Goal: Transaction & Acquisition: Purchase product/service

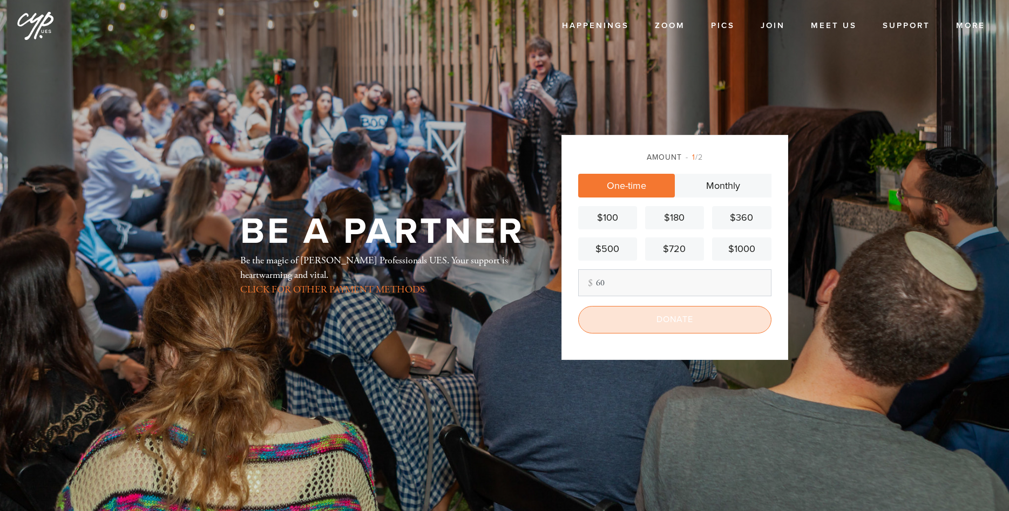
type input "60"
click at [680, 318] on input "Donate" at bounding box center [674, 319] width 193 height 27
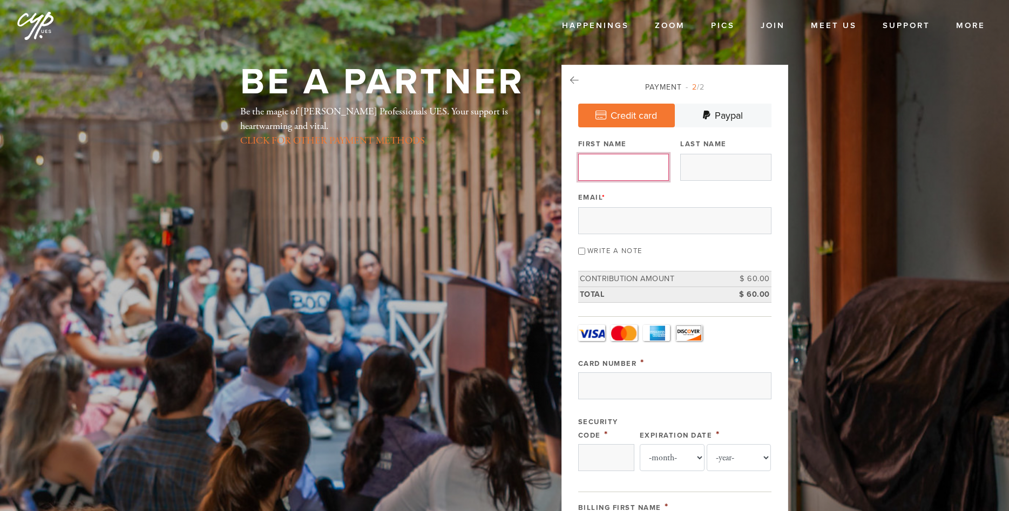
click at [625, 166] on input "First Name" at bounding box center [623, 167] width 91 height 27
type input "[PERSON_NAME]"
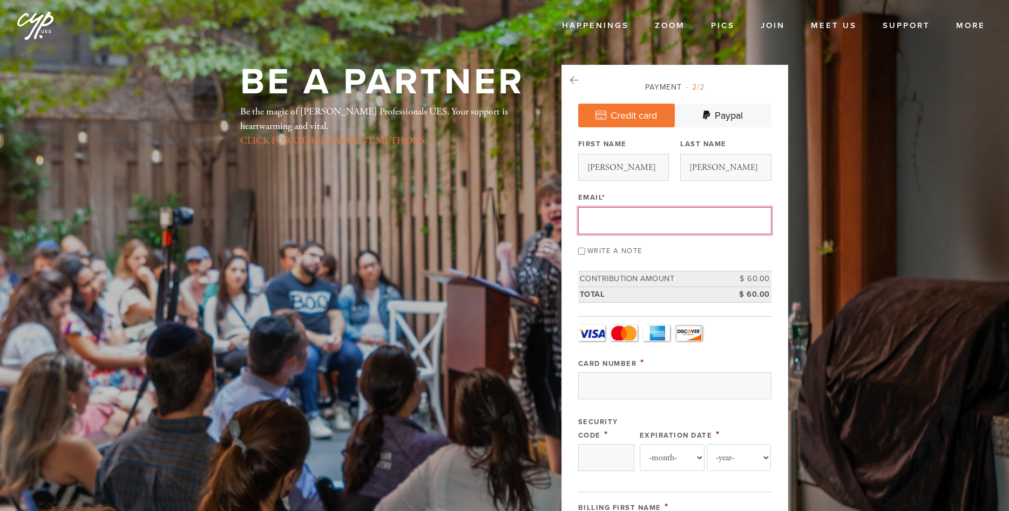
click at [608, 213] on input "Email *" at bounding box center [674, 220] width 193 height 27
type input "[EMAIL_ADDRESS][DOMAIN_NAME]"
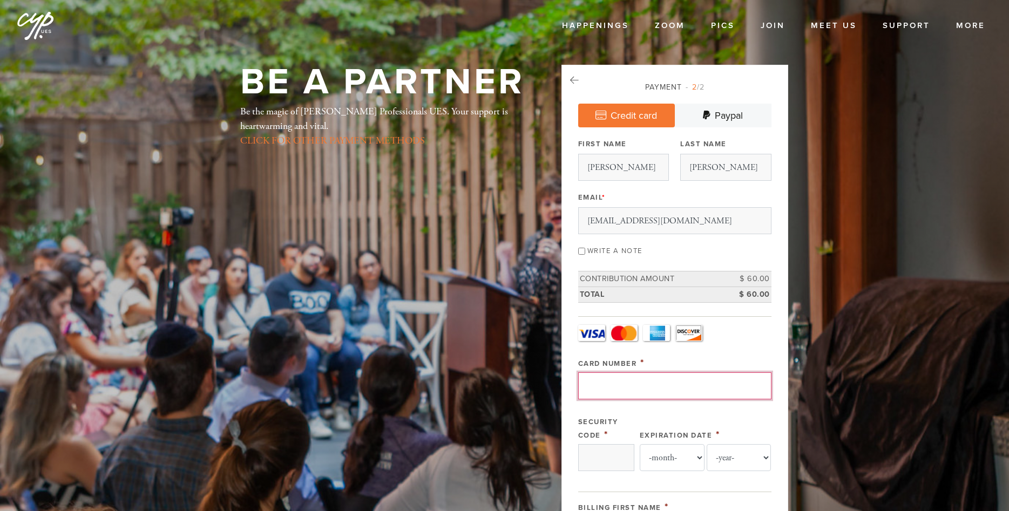
click at [611, 377] on input "Card Number" at bounding box center [674, 386] width 193 height 27
type input "[CREDIT_CARD_NUMBER]"
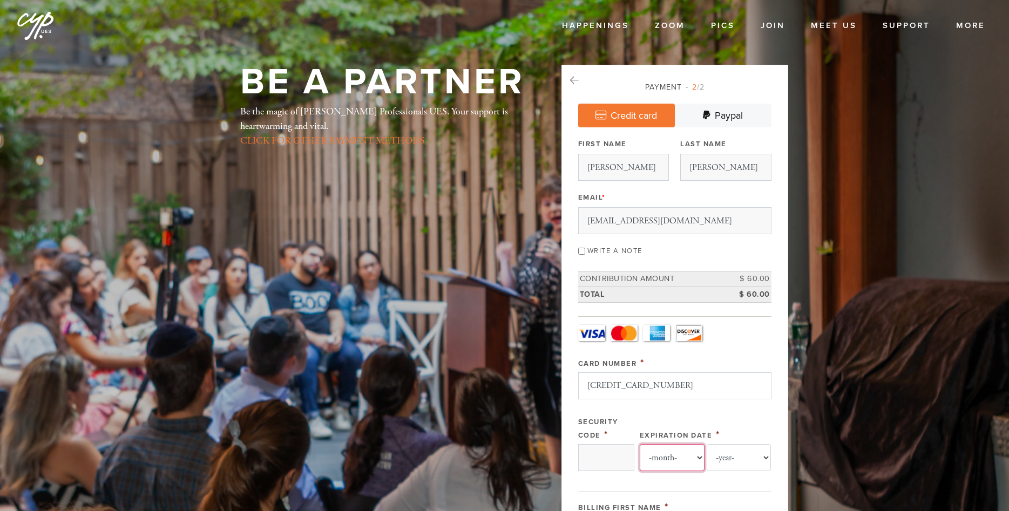
select select "5"
select select "2028"
click at [615, 454] on input "Security Code" at bounding box center [606, 457] width 56 height 27
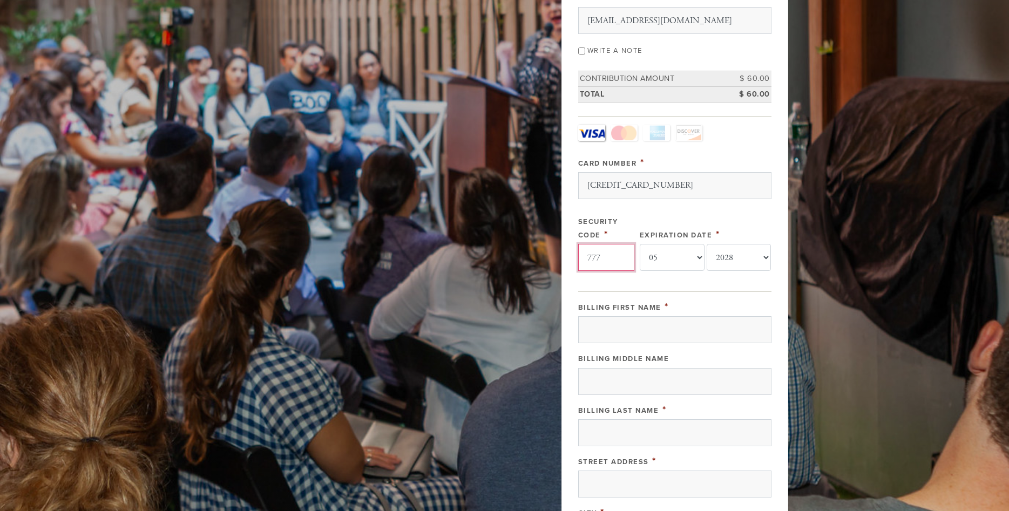
scroll to position [214, 0]
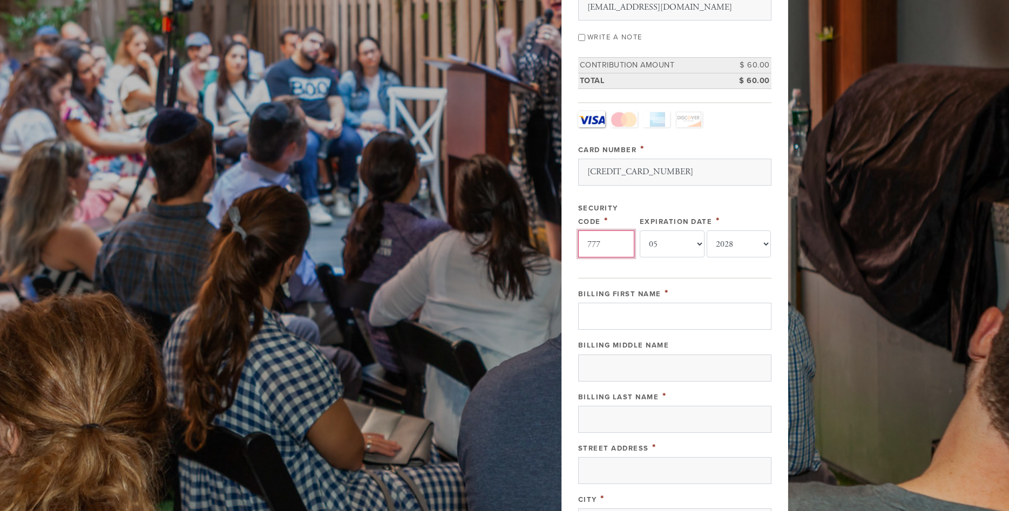
type input "777"
click at [648, 319] on input "Billing First Name" at bounding box center [674, 316] width 193 height 27
type input "[PERSON_NAME]"
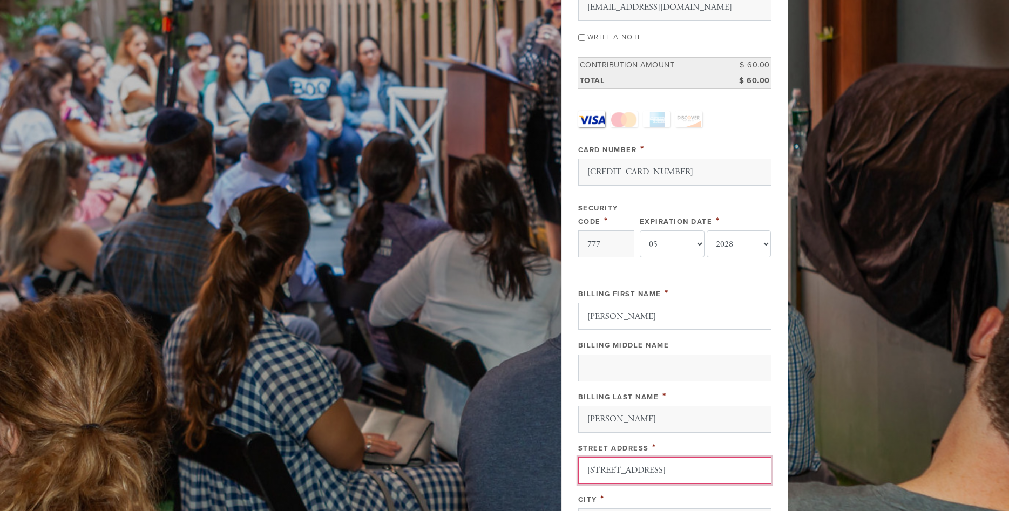
type input "[STREET_ADDRESS]"
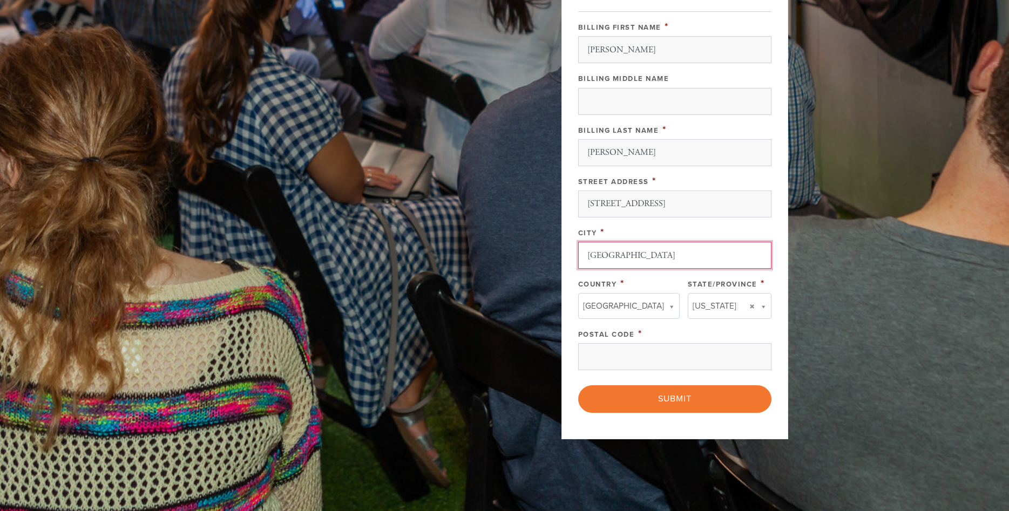
type input "[GEOGRAPHIC_DATA]"
click at [655, 310] on body "Skip to main content Happenings Events Classes Shabbat Torah Academy High Holid…" at bounding box center [504, 77] width 1009 height 1117
click at [701, 308] on body "Skip to main content Happenings Events Classes Shabbat Torah Academy High Holid…" at bounding box center [504, 77] width 1009 height 1117
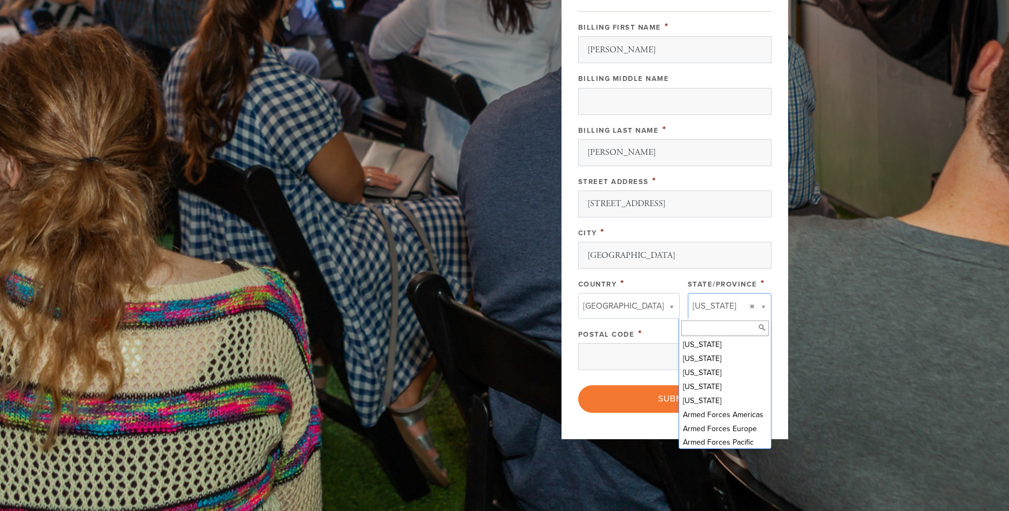
scroll to position [423, 0]
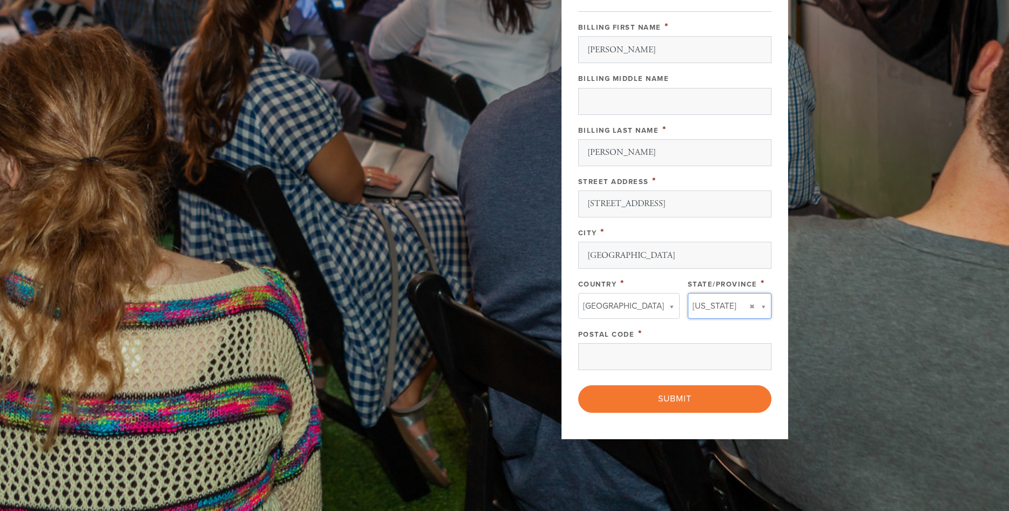
click at [701, 308] on body "Skip to main content Happenings Events Classes Shabbat Torah Academy High Holid…" at bounding box center [504, 77] width 1009 height 1117
click at [644, 361] on input "Postal Code" at bounding box center [674, 356] width 193 height 27
type input "n"
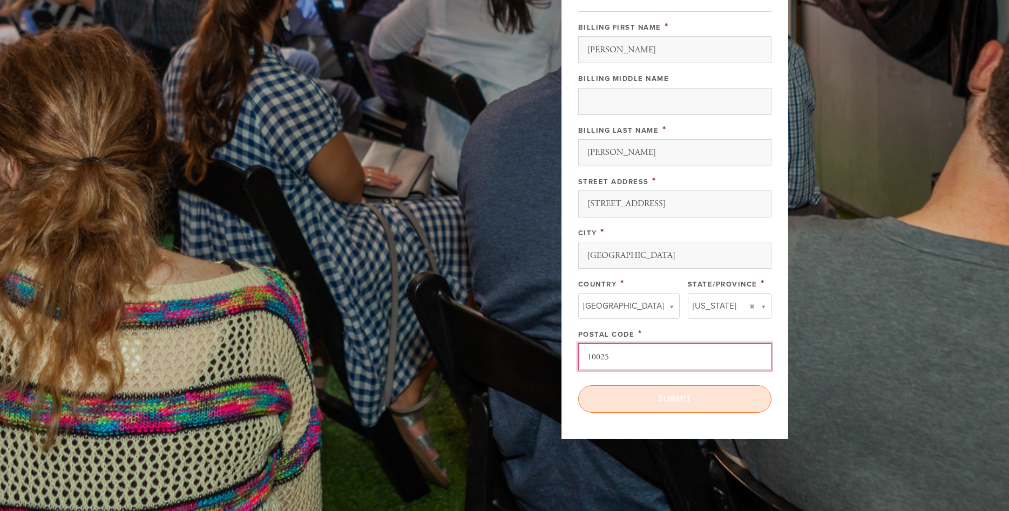
type input "10025"
click at [661, 400] on input "Submit" at bounding box center [674, 398] width 193 height 27
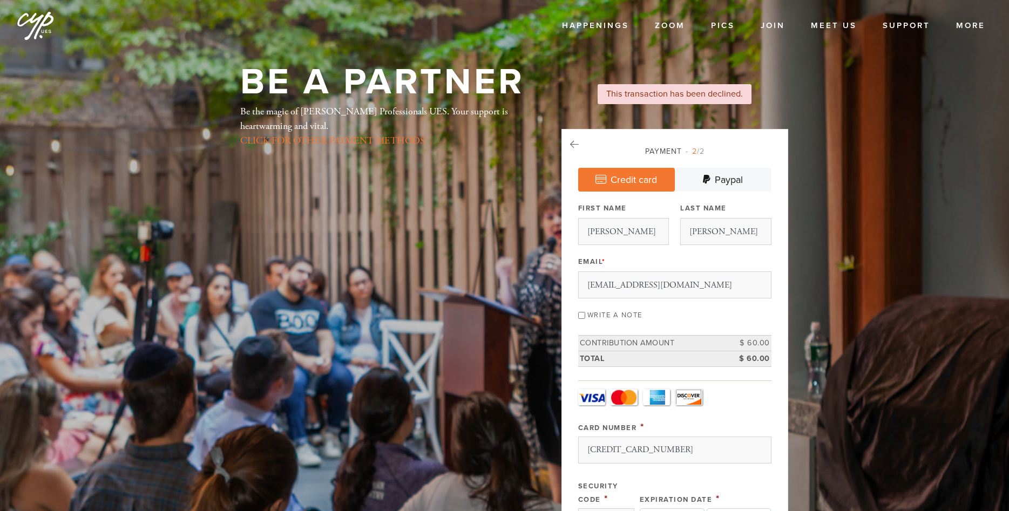
select select "5"
select select "2028"
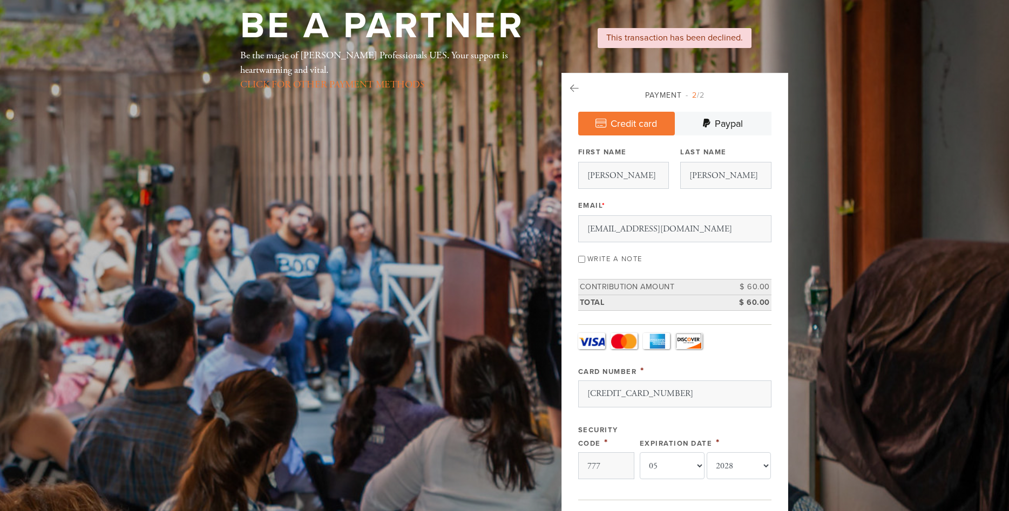
select select "5"
select select "2028"
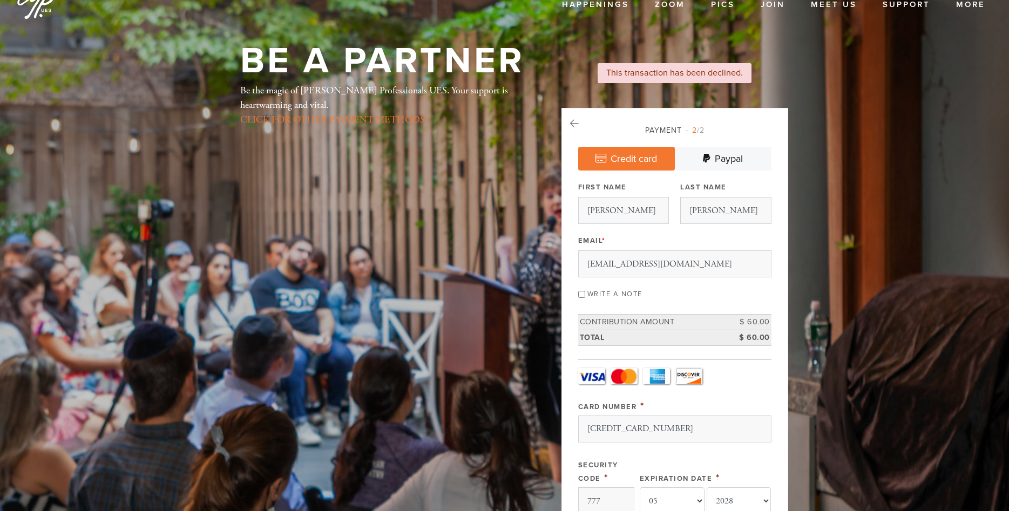
scroll to position [23, 0]
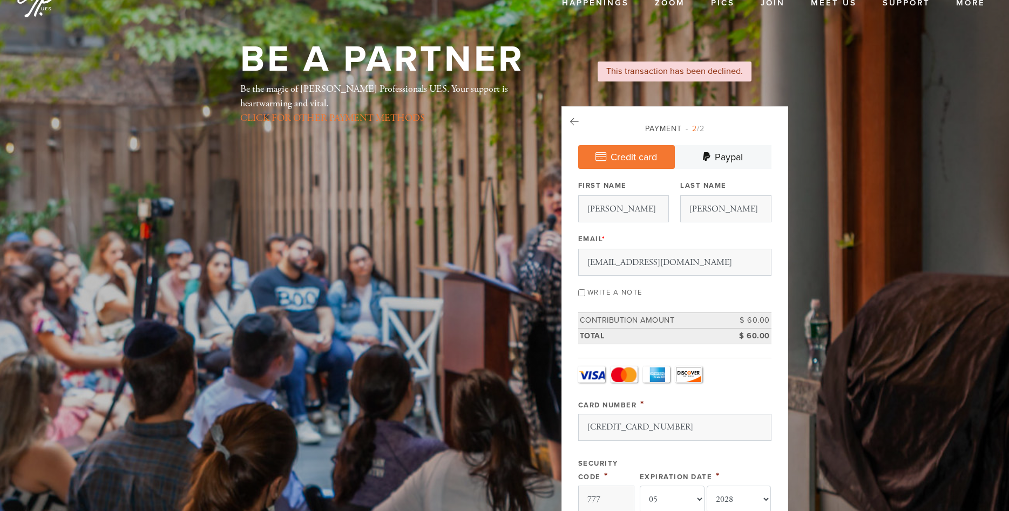
click at [634, 155] on link "Credit card" at bounding box center [626, 157] width 97 height 24
select select "5"
select select "2028"
click at [593, 369] on link "Visa" at bounding box center [591, 375] width 27 height 16
drag, startPoint x: 1001, startPoint y: 59, endPoint x: 1007, endPoint y: 144, distance: 84.5
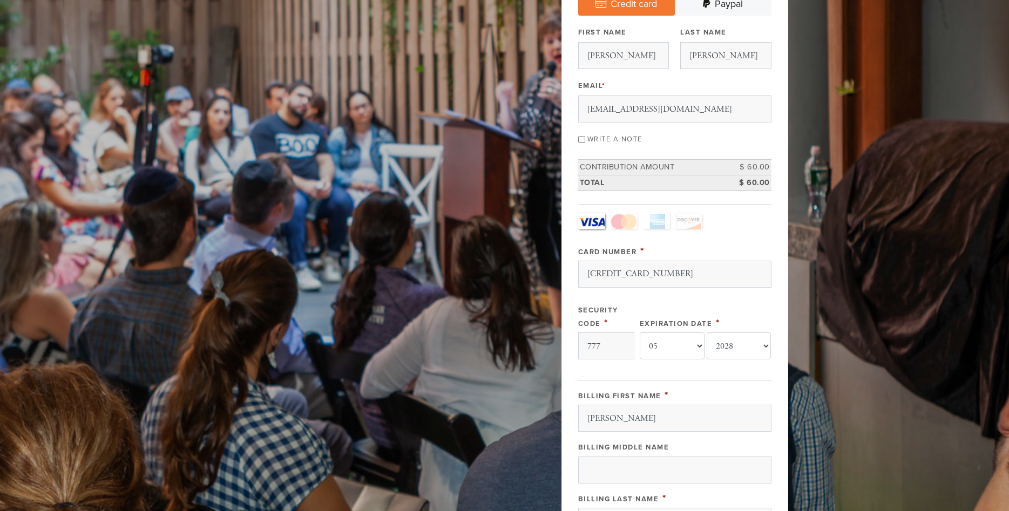
scroll to position [165, 0]
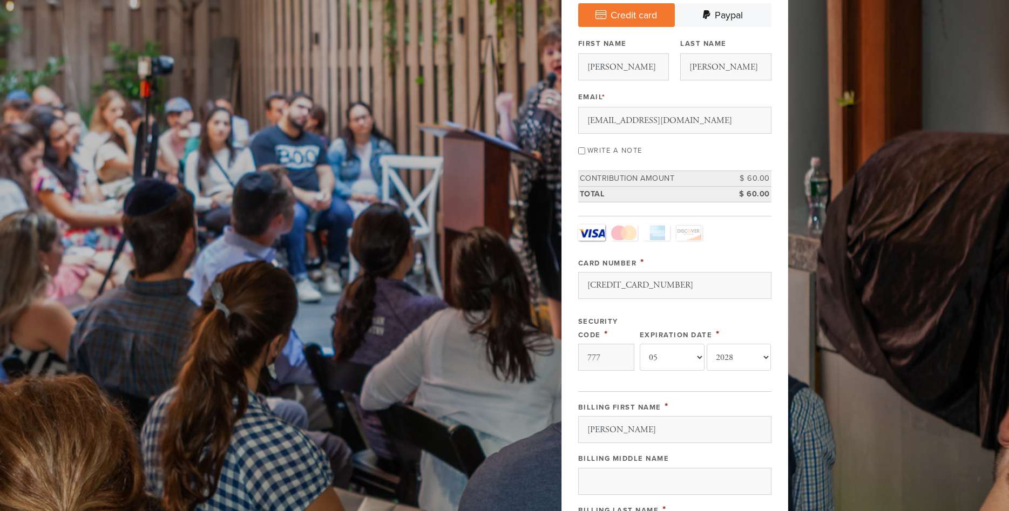
click at [645, 269] on div "Card Number * 4751400041347407" at bounding box center [674, 277] width 193 height 43
click at [650, 274] on input "[CREDIT_CARD_NUMBER]" at bounding box center [674, 285] width 193 height 27
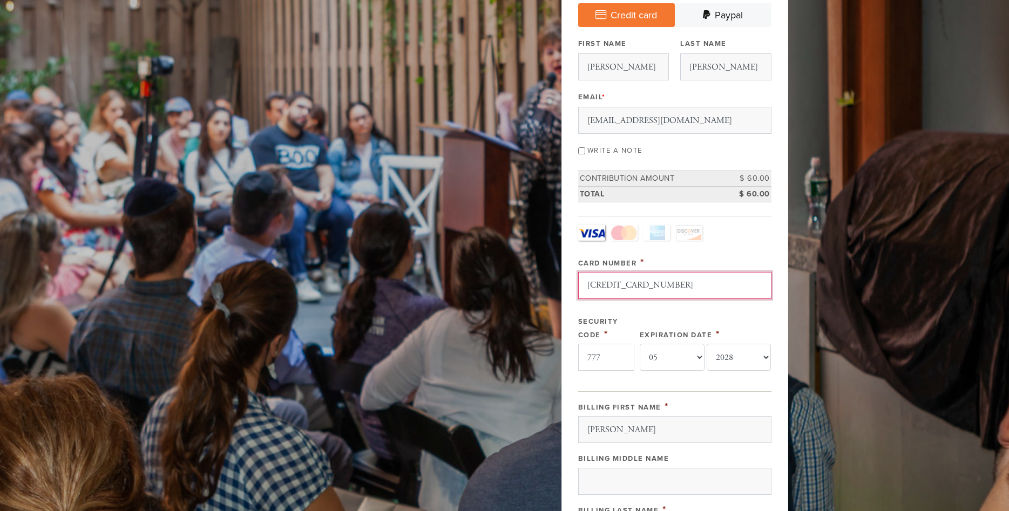
type input "4580170005744348"
click at [619, 357] on input "777" at bounding box center [606, 357] width 56 height 27
type input "666"
click at [640, 344] on select "-month- 01 02 03 04 05 06 07 08 09 10 11 12" at bounding box center [672, 357] width 65 height 27
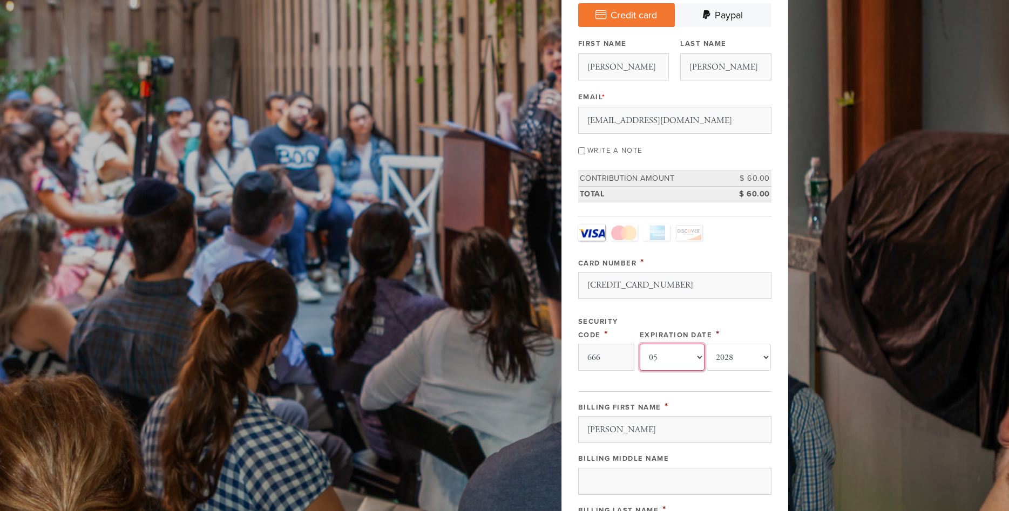
select select "6"
click option "06" at bounding box center [0, 0] width 0 height 0
click at [707, 344] on select "-year- 2025 2026 2027 2028 2029 2030 2031 2032 2033 2034 2035" at bounding box center [739, 357] width 65 height 27
select select "2026"
click option "2026" at bounding box center [0, 0] width 0 height 0
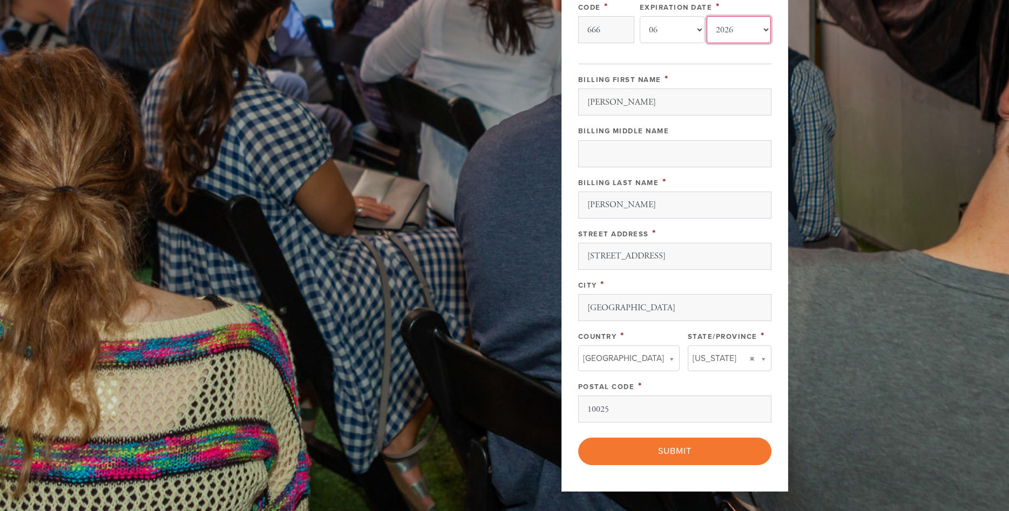
scroll to position [502, 0]
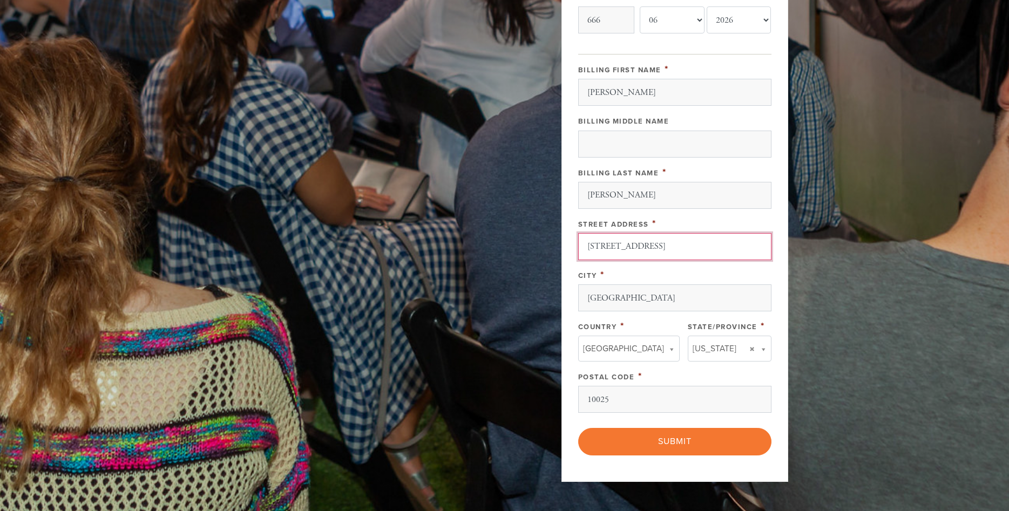
drag, startPoint x: 662, startPoint y: 243, endPoint x: 574, endPoint y: 248, distance: 87.6
click at [578, 248] on input "[STREET_ADDRESS]" at bounding box center [674, 246] width 193 height 27
type input "47 sokolov street"
drag, startPoint x: 620, startPoint y: 300, endPoint x: 556, endPoint y: 306, distance: 64.5
click at [578, 306] on input "[GEOGRAPHIC_DATA]" at bounding box center [674, 298] width 193 height 27
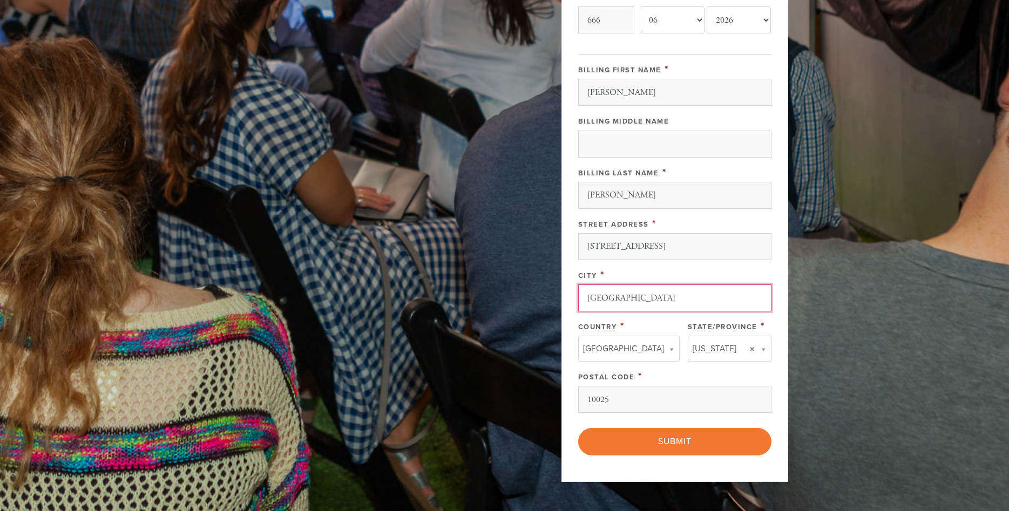
type input "tel aviv"
click at [615, 340] on body "Skip to main content Happenings Events Classes Shabbat Torah Academy High Holid…" at bounding box center [504, 88] width 1009 height 1181
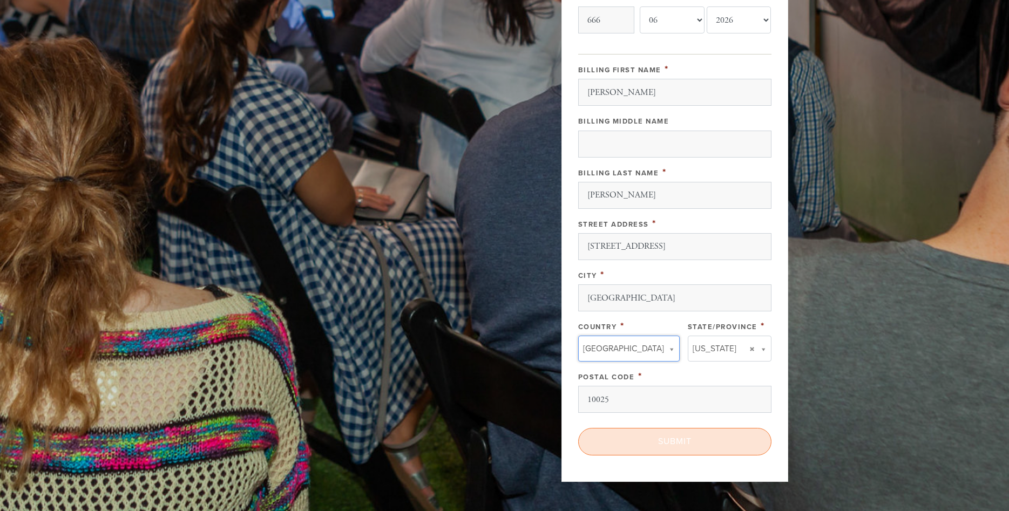
click at [691, 440] on input "Submit" at bounding box center [674, 441] width 193 height 27
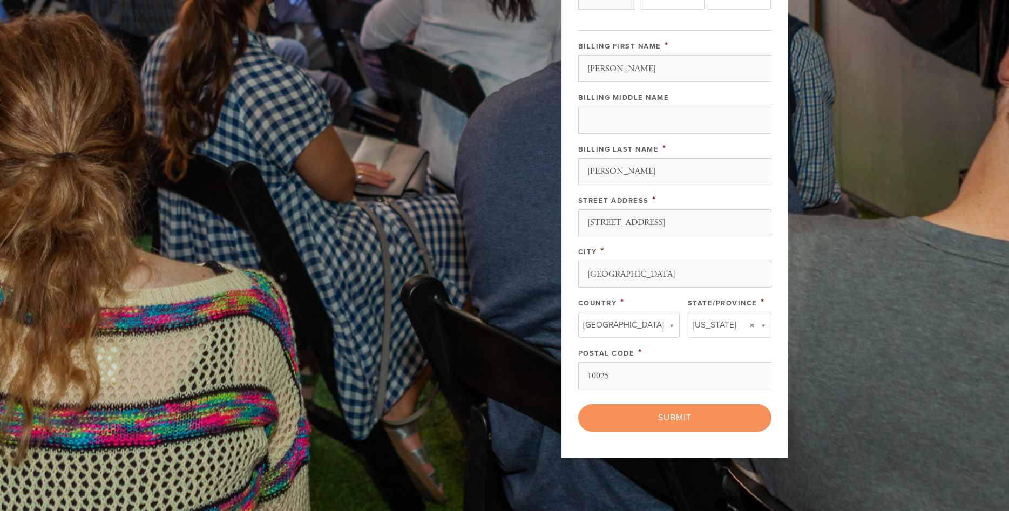
scroll to position [536, 0]
